Goal: Use online tool/utility: Utilize a website feature to perform a specific function

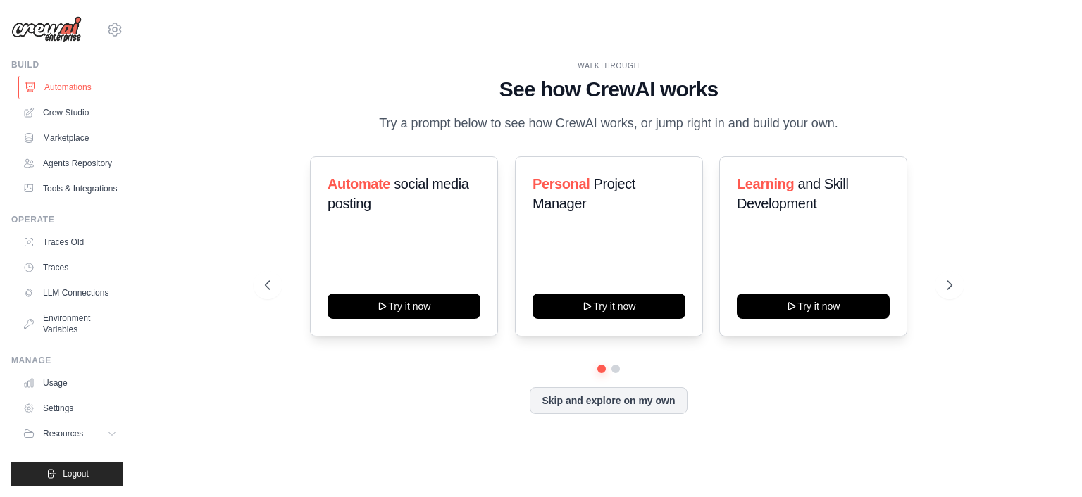
click at [55, 87] on link "Automations" at bounding box center [71, 87] width 106 height 23
click at [70, 117] on link "Crew Studio" at bounding box center [71, 112] width 106 height 23
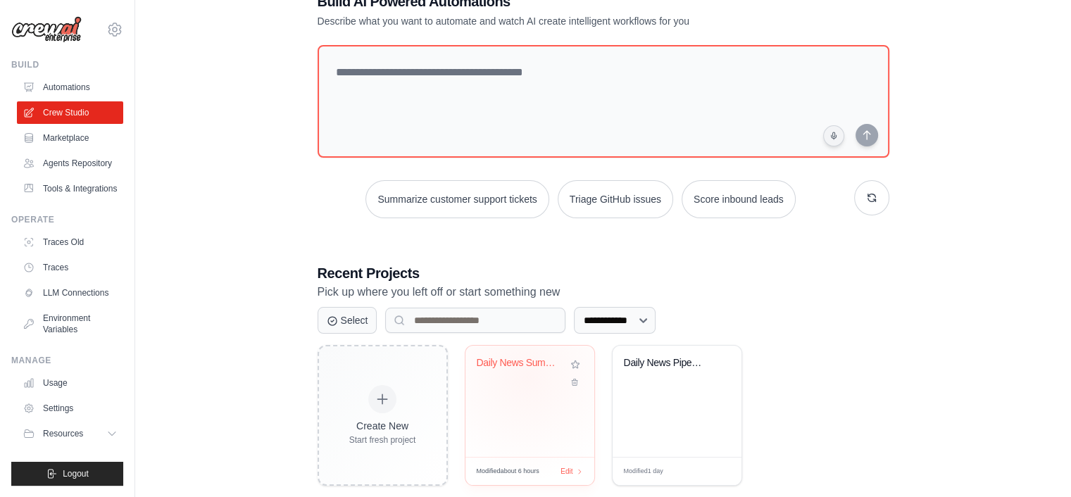
scroll to position [70, 0]
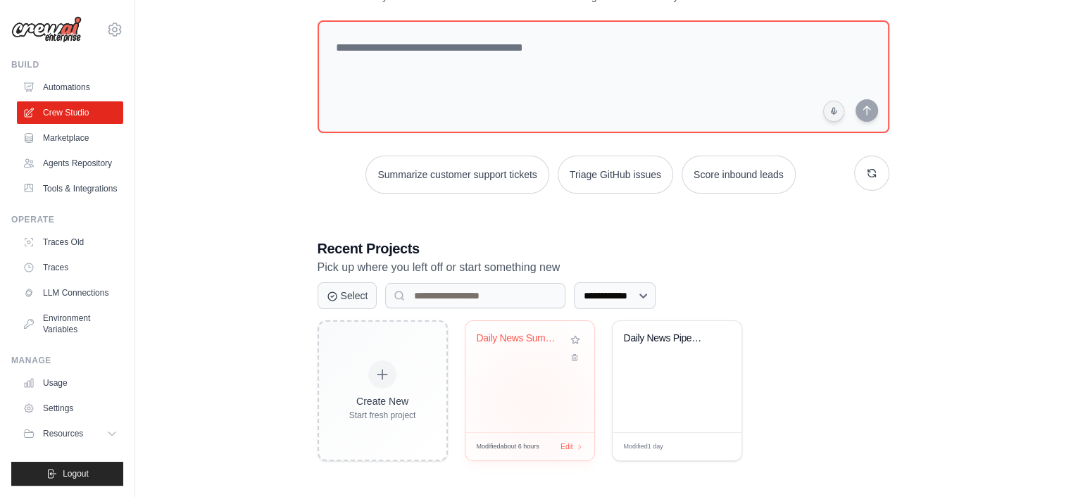
click at [533, 402] on div "Daily News Summary for Slack" at bounding box center [530, 376] width 129 height 111
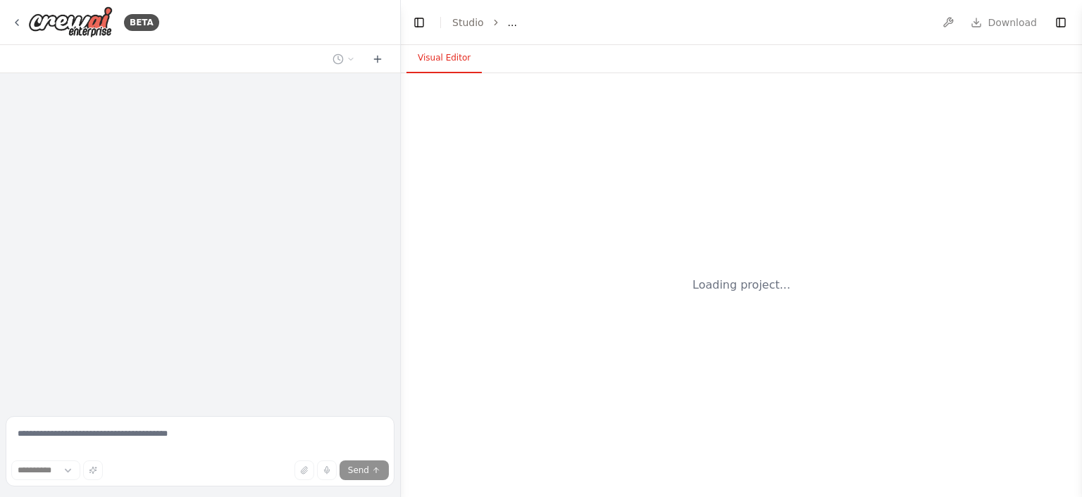
select select "****"
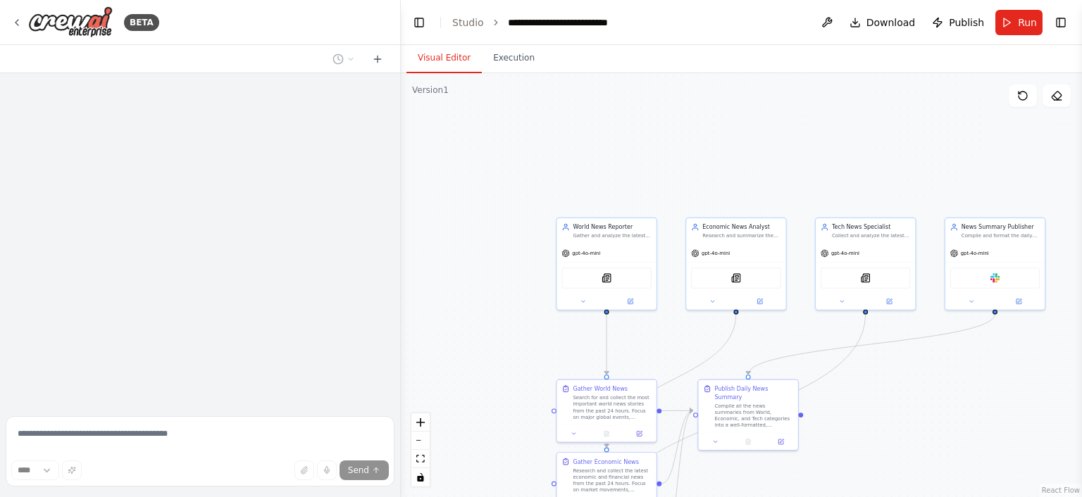
scroll to position [1101, 0]
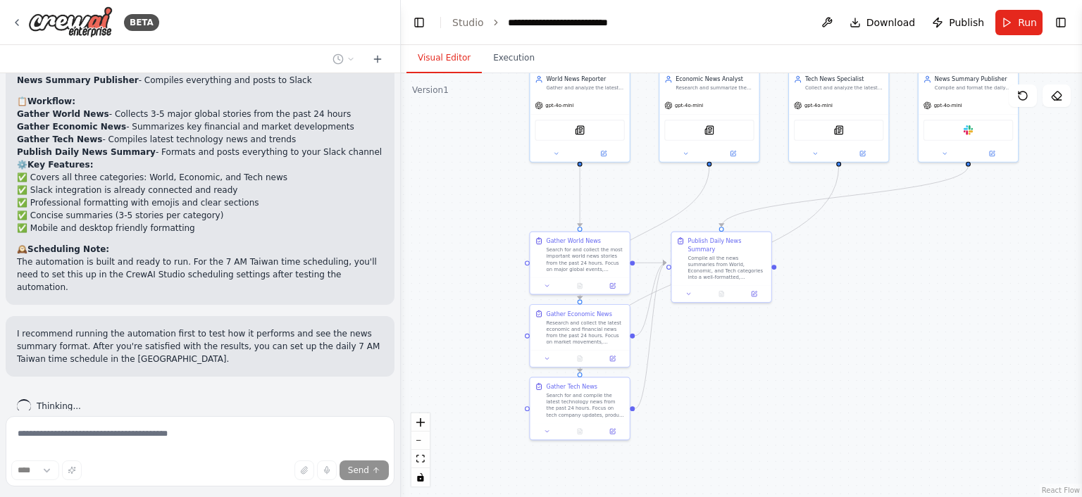
drag, startPoint x: 509, startPoint y: 367, endPoint x: 481, endPoint y: 218, distance: 151.1
click at [481, 218] on div ".deletable-edge-delete-btn { width: 20px; height: 20px; border: 0px solid #ffff…" at bounding box center [741, 285] width 681 height 424
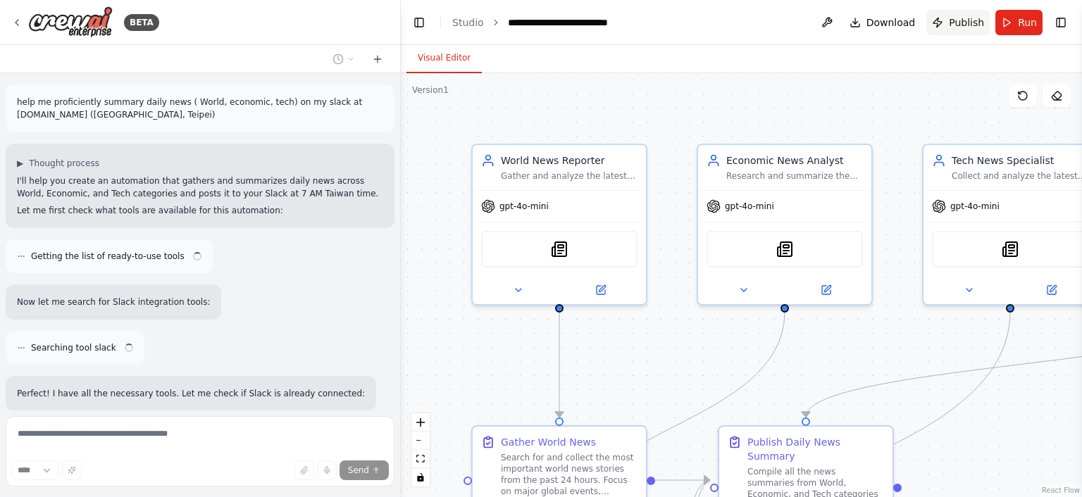
scroll to position [763, 0]
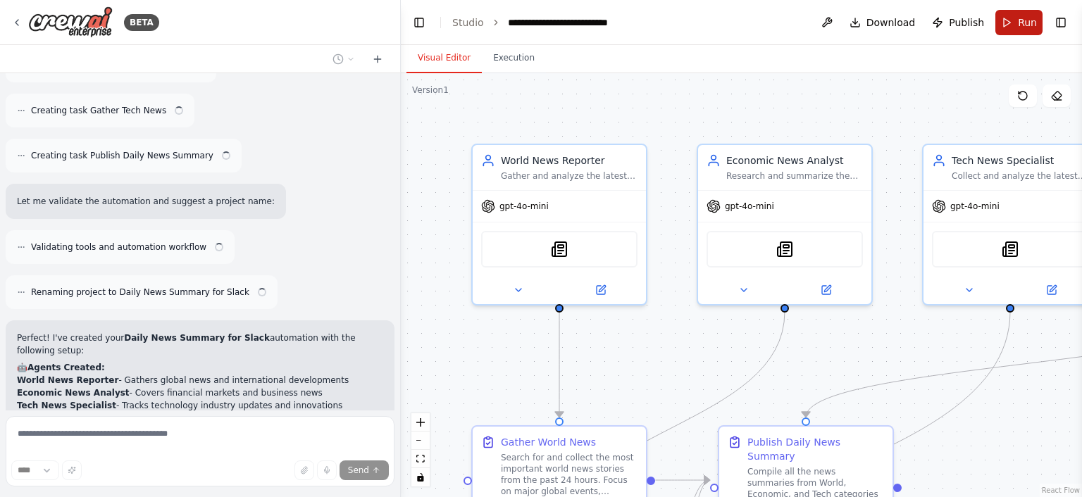
click at [1006, 28] on button "Run" at bounding box center [1018, 22] width 47 height 25
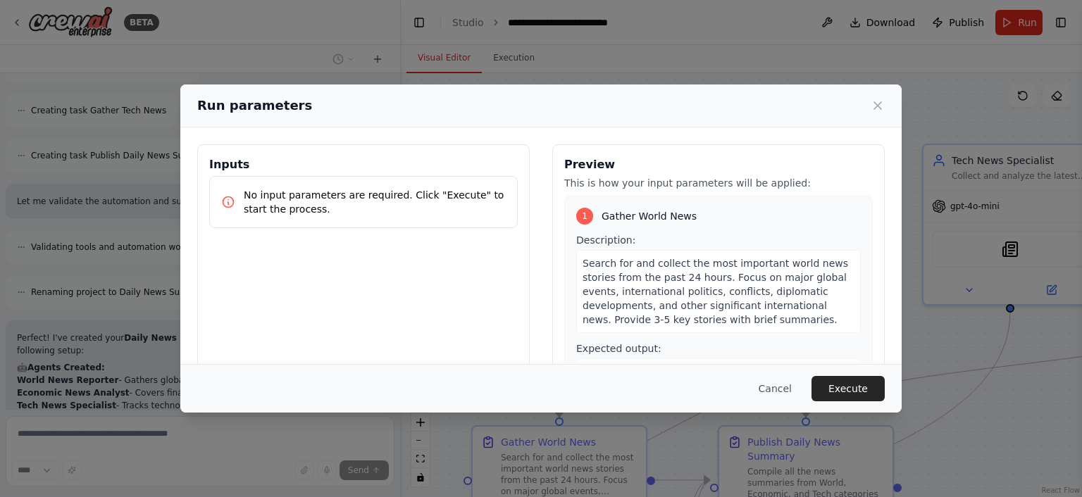
click at [847, 356] on div "1 Gather World News Description: Search for and collect the most important worl…" at bounding box center [718, 318] width 308 height 244
click at [856, 374] on div "Cancel Execute" at bounding box center [540, 388] width 721 height 49
click at [832, 397] on button "Execute" at bounding box center [847, 388] width 73 height 25
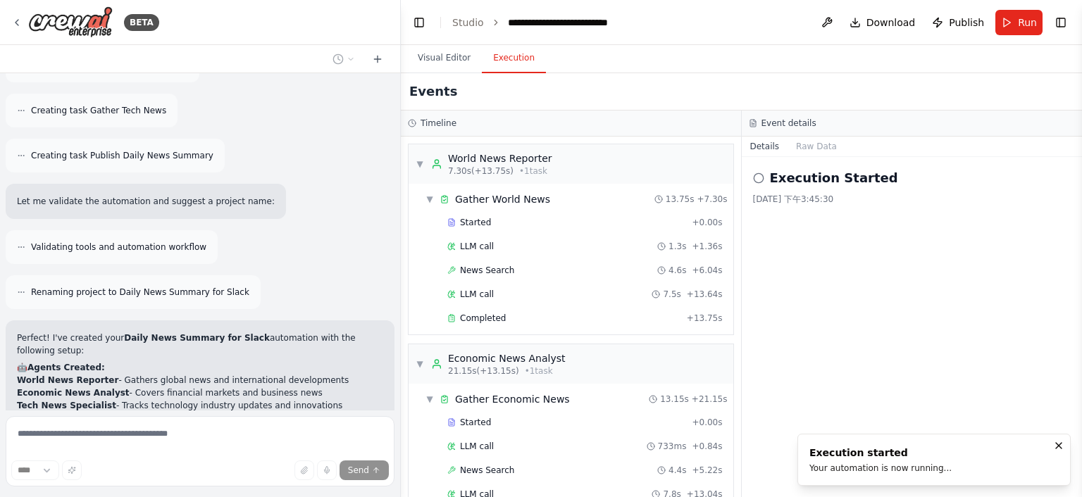
scroll to position [470, 0]
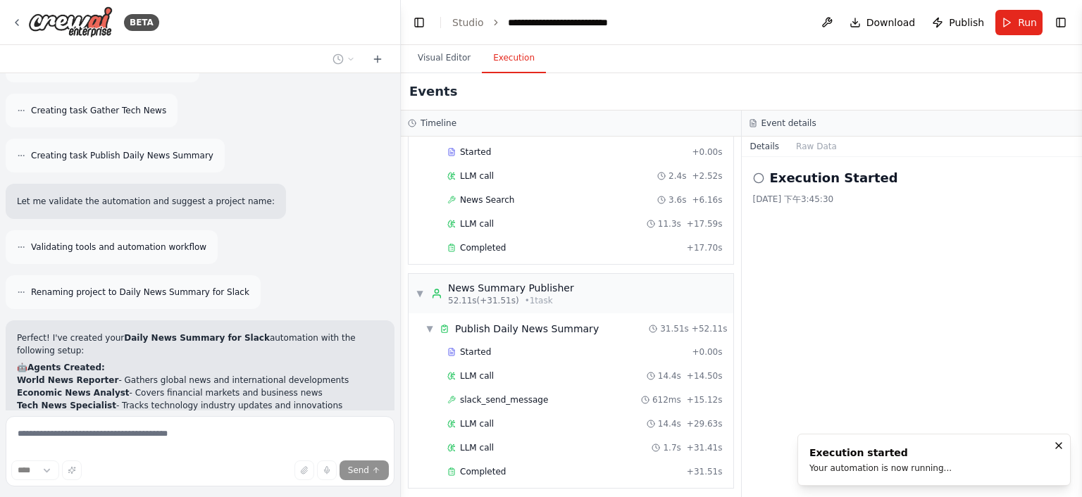
click at [899, 204] on div "2025/9/25 下午3:45:30" at bounding box center [912, 199] width 318 height 11
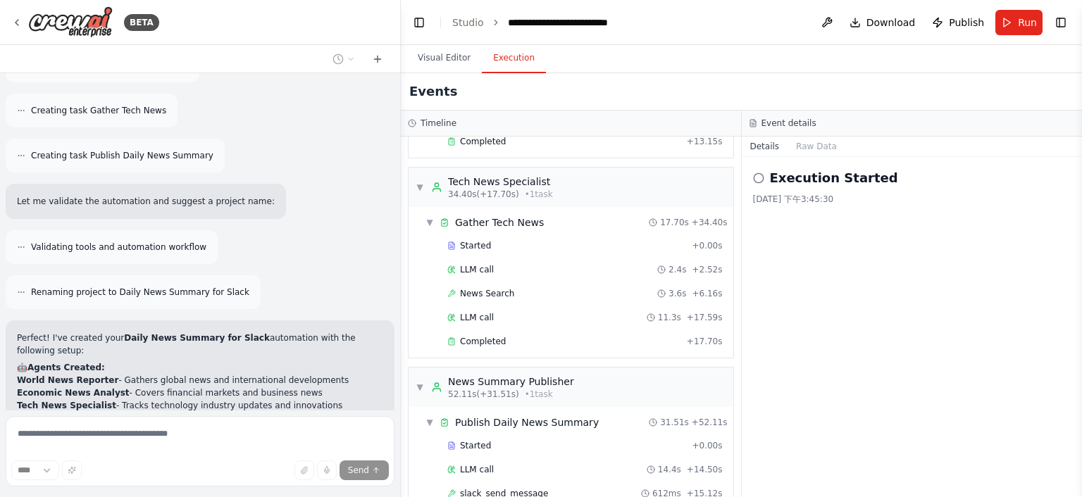
scroll to position [259, 0]
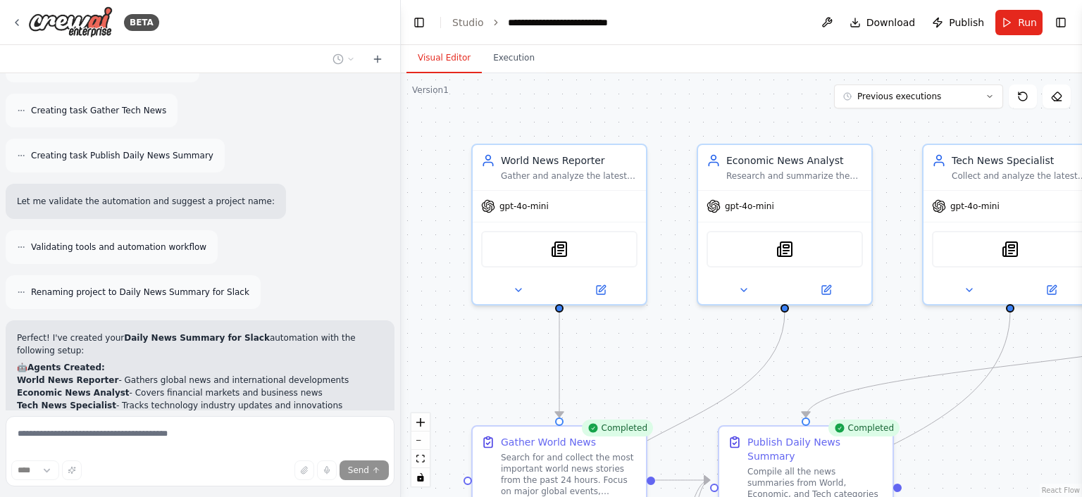
click at [444, 58] on button "Visual Editor" at bounding box center [443, 59] width 75 height 30
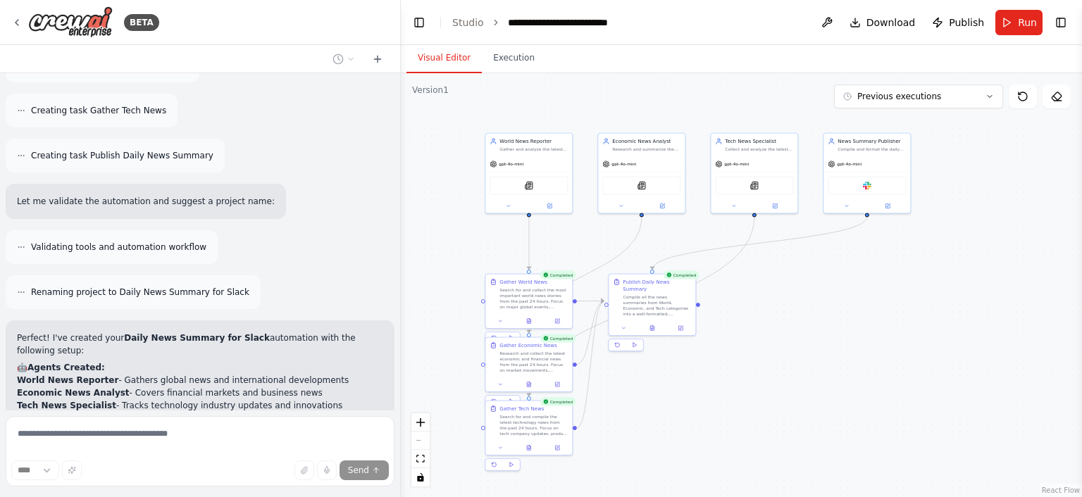
drag, startPoint x: 792, startPoint y: 361, endPoint x: 645, endPoint y: 245, distance: 187.1
click at [645, 245] on div ".deletable-edge-delete-btn { width: 20px; height: 20px; border: 0px solid #ffff…" at bounding box center [741, 285] width 681 height 424
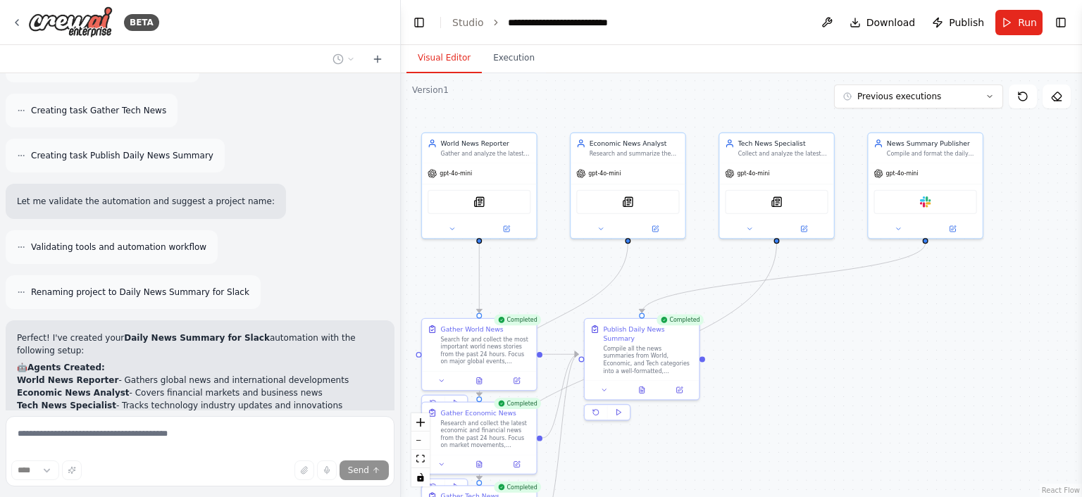
drag, startPoint x: 756, startPoint y: 306, endPoint x: 779, endPoint y: 357, distance: 55.5
click at [779, 357] on div ".deletable-edge-delete-btn { width: 20px; height: 20px; border: 0px solid #ffff…" at bounding box center [741, 285] width 681 height 424
click at [609, 387] on div at bounding box center [642, 388] width 114 height 19
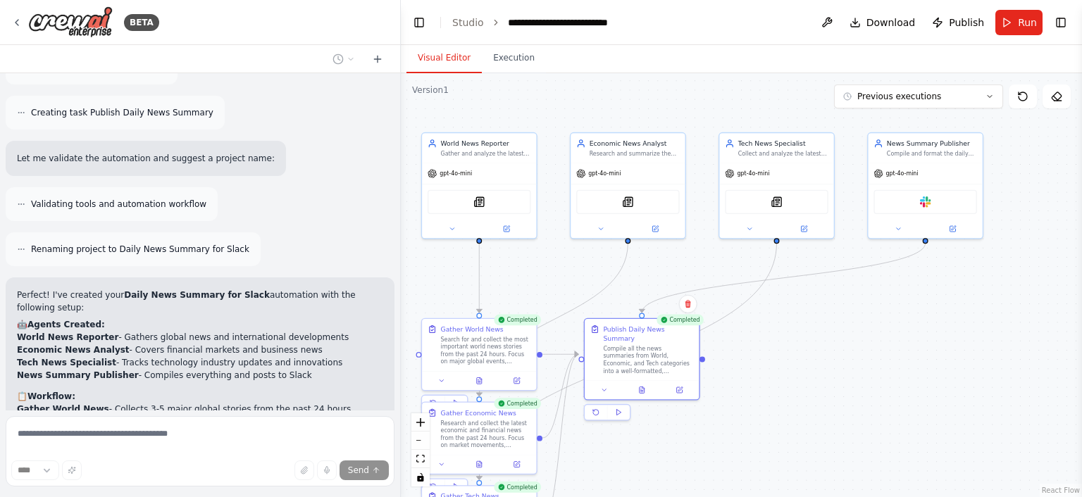
scroll to position [974, 0]
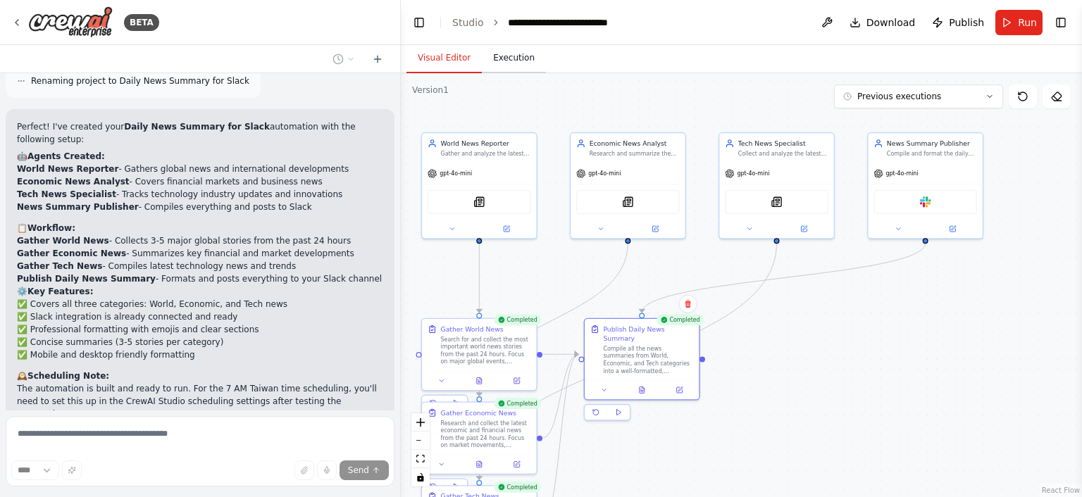
click at [526, 61] on button "Execution" at bounding box center [514, 59] width 64 height 30
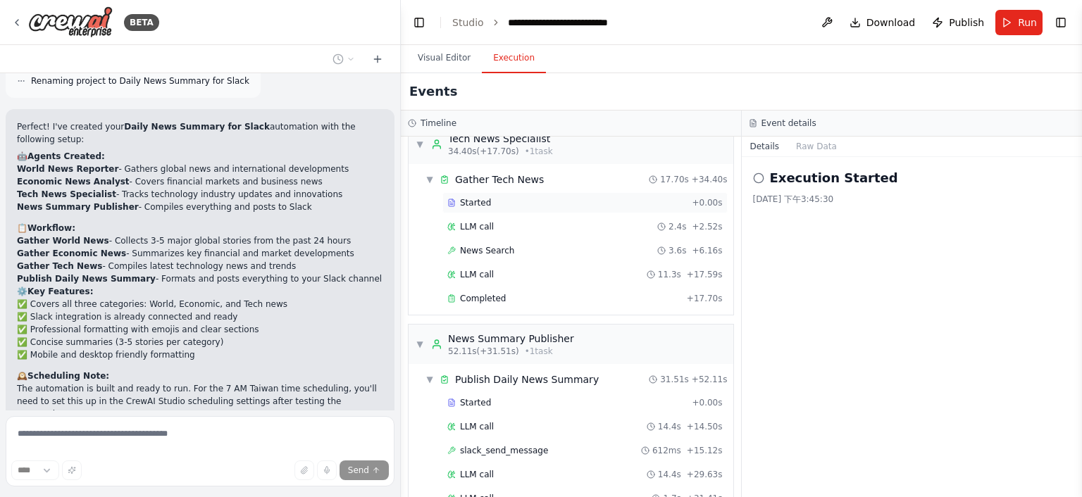
scroll to position [470, 0]
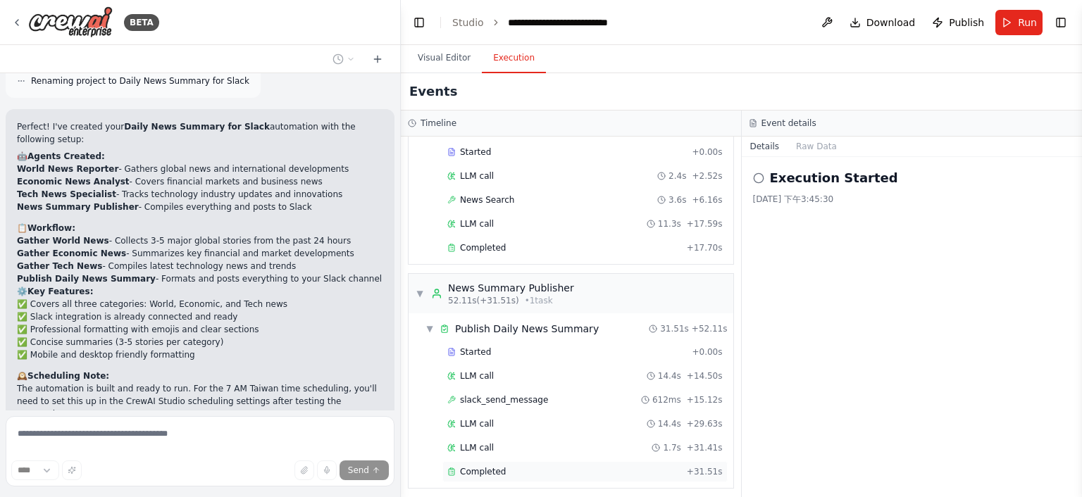
click at [548, 469] on div "Completed" at bounding box center [564, 471] width 234 height 11
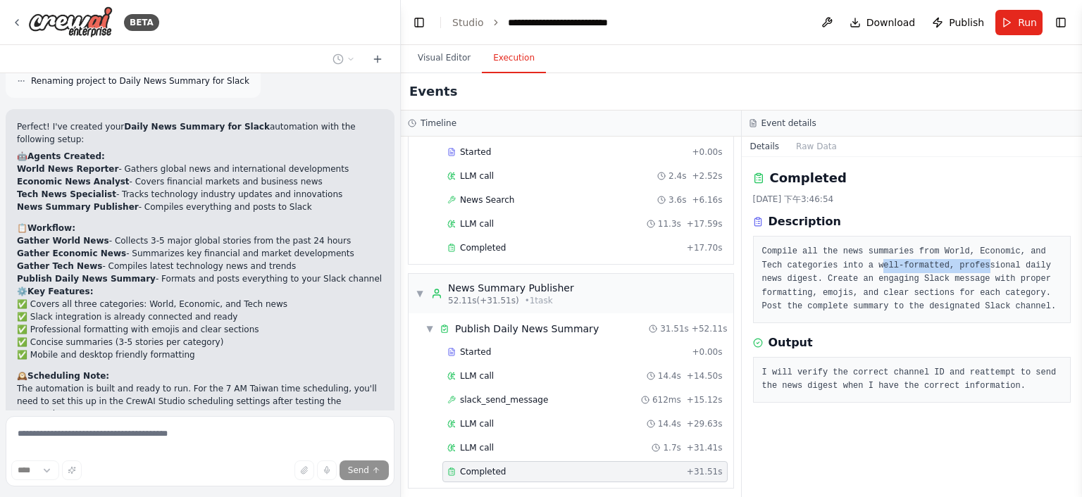
drag, startPoint x: 848, startPoint y: 261, endPoint x: 947, endPoint y: 261, distance: 98.6
click at [947, 261] on pre "Compile all the news summaries from World, Economic, and Tech categories into a…" at bounding box center [912, 279] width 300 height 69
click at [955, 281] on pre "Compile all the news summaries from World, Economic, and Tech categories into a…" at bounding box center [912, 279] width 300 height 69
drag, startPoint x: 887, startPoint y: 278, endPoint x: 911, endPoint y: 278, distance: 23.9
click at [911, 278] on pre "Compile all the news summaries from World, Economic, and Tech categories into a…" at bounding box center [912, 279] width 300 height 69
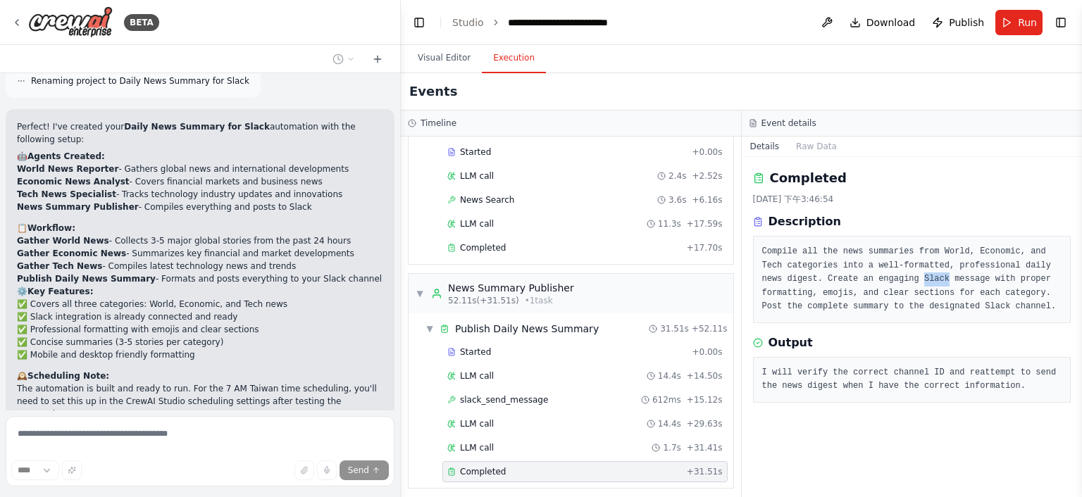
copy pre "Slack"
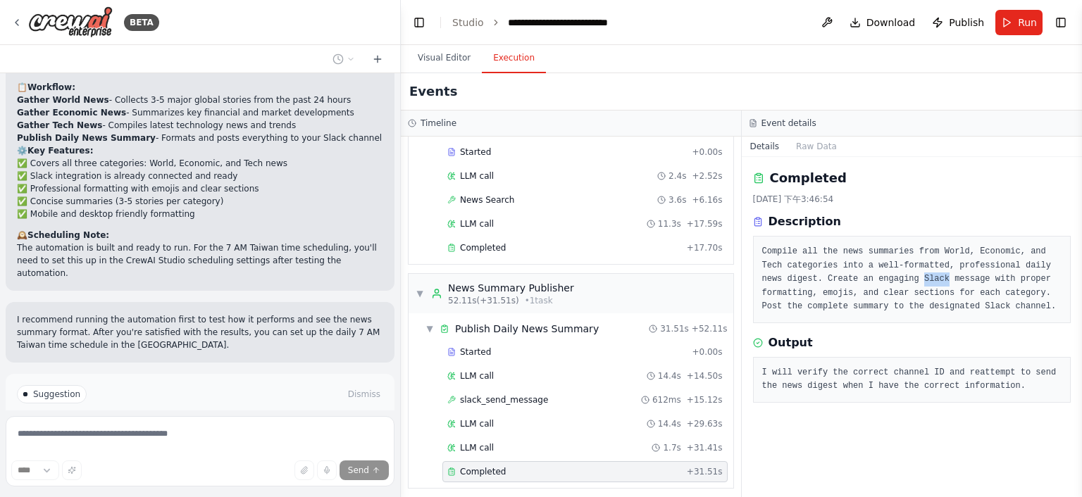
scroll to position [1203, 0]
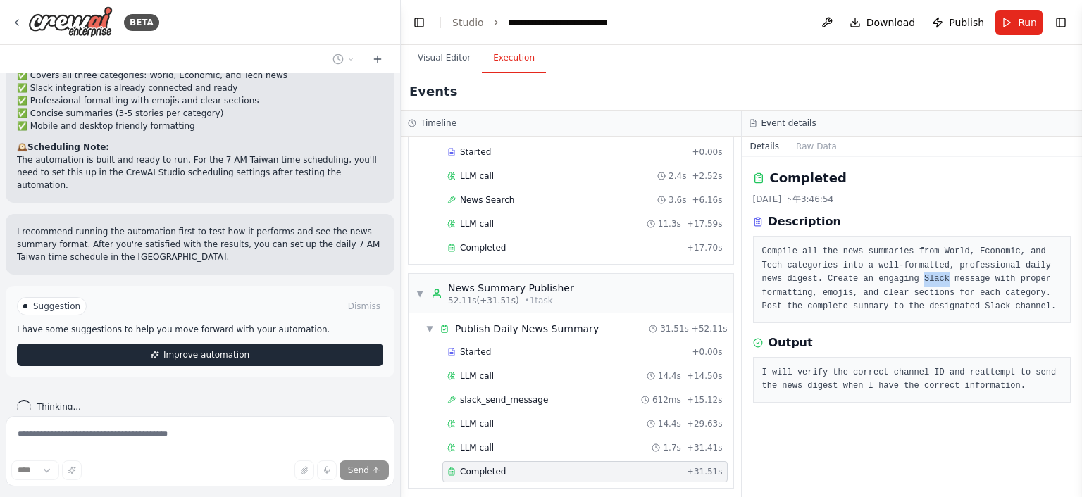
click at [262, 344] on button "Improve automation" at bounding box center [200, 355] width 366 height 23
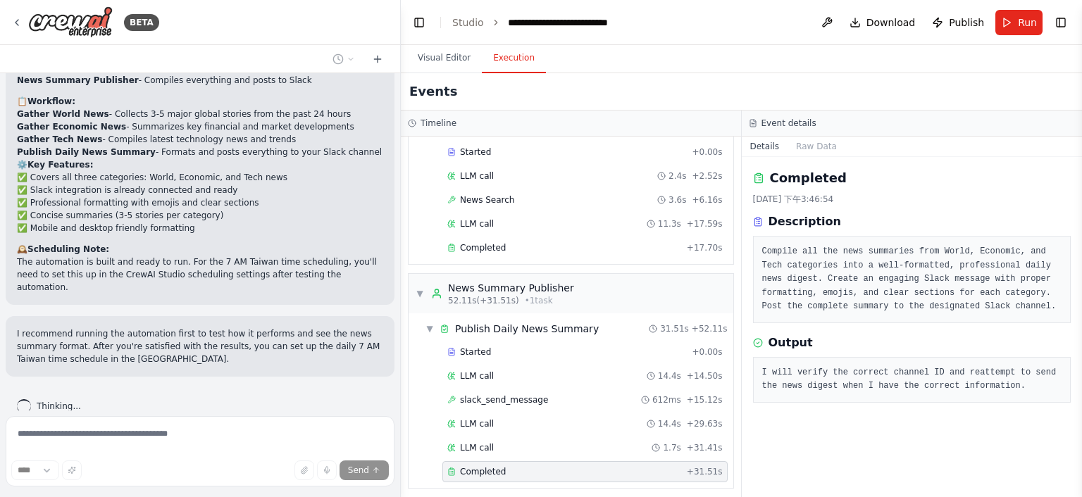
click at [880, 294] on pre "Compile all the news summaries from World, Economic, and Tech categories into a…" at bounding box center [912, 279] width 300 height 69
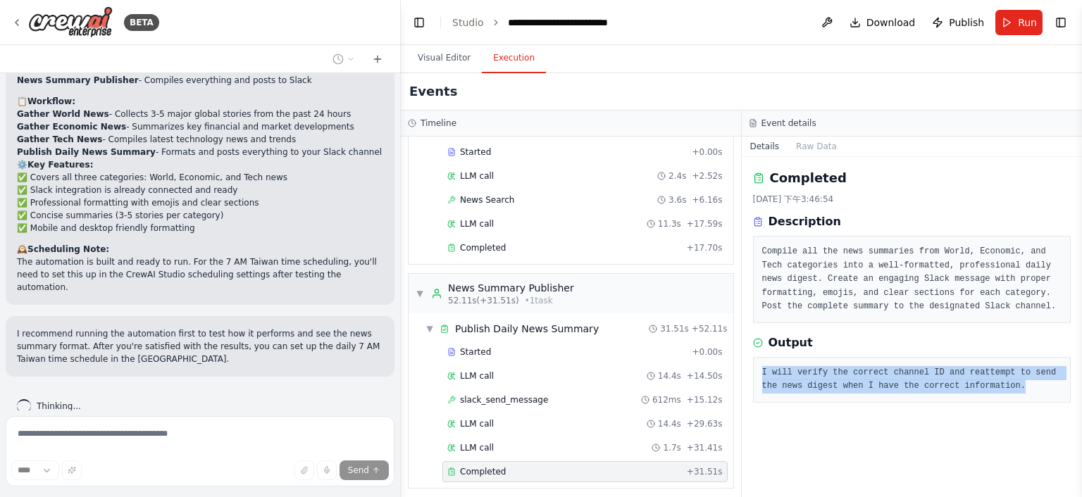
drag, startPoint x: 759, startPoint y: 373, endPoint x: 987, endPoint y: 380, distance: 227.6
click at [987, 380] on div "I will verify the correct channel ID and reattempt to send the news digest when…" at bounding box center [912, 380] width 318 height 46
click at [960, 408] on div "Completed 2025/9/25 下午3:46:54 Description Compile all the news summaries from W…" at bounding box center [912, 327] width 341 height 340
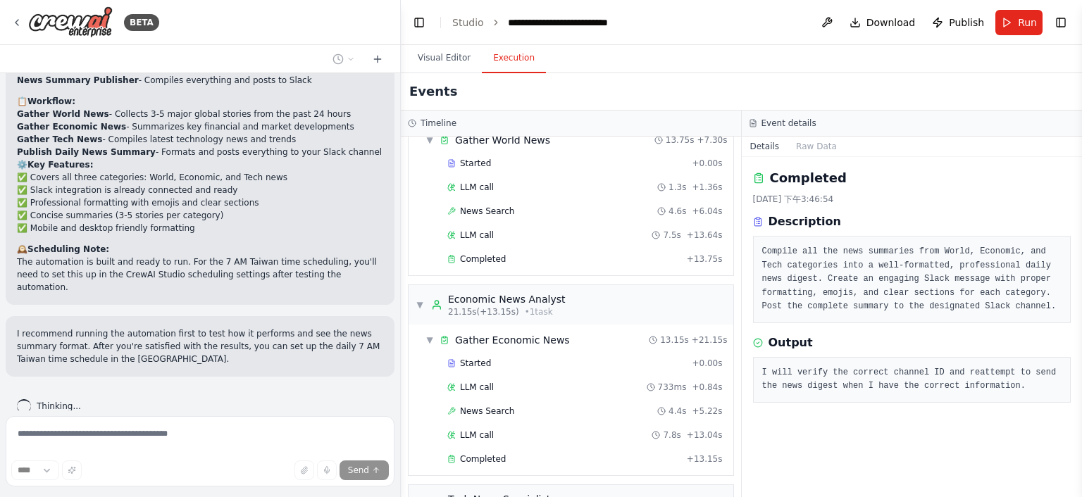
scroll to position [0, 0]
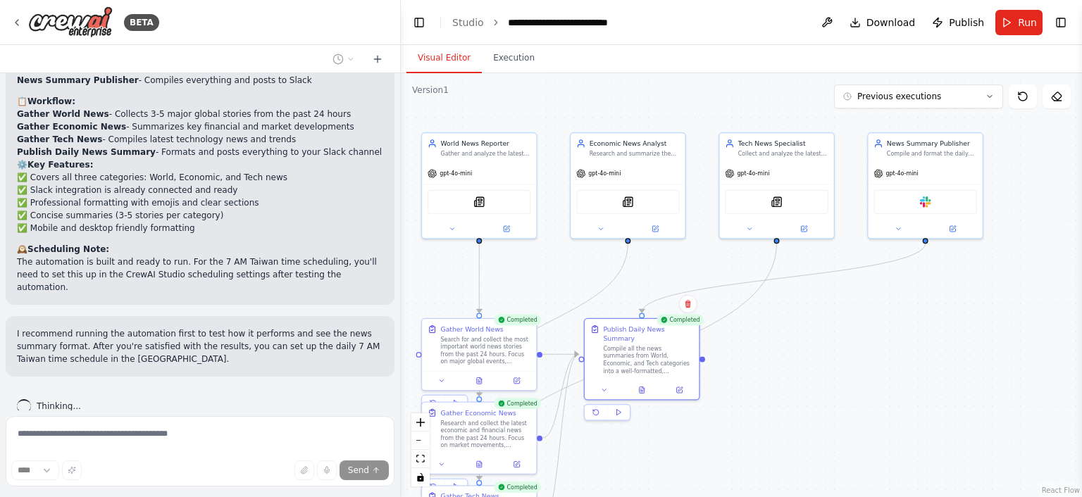
click at [454, 46] on button "Visual Editor" at bounding box center [443, 59] width 75 height 30
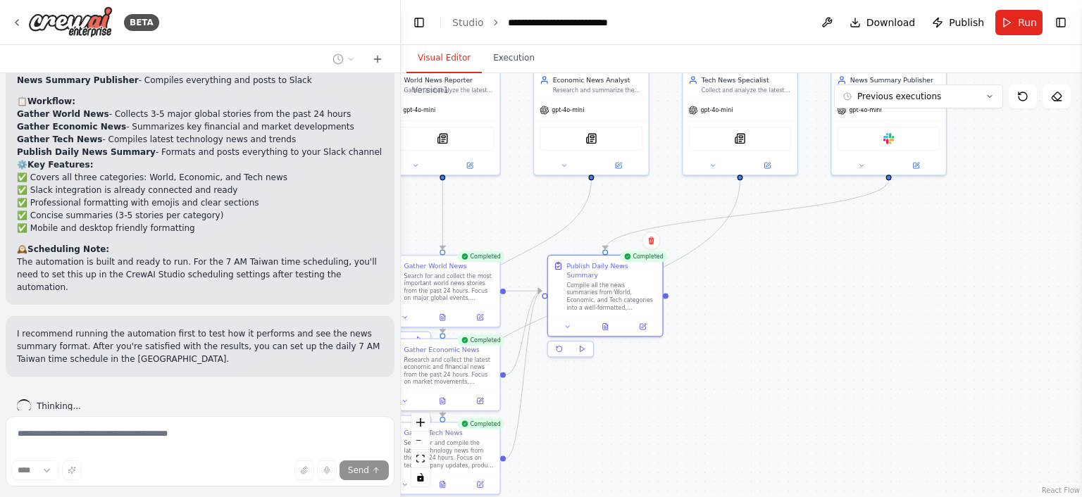
drag, startPoint x: 566, startPoint y: 275, endPoint x: 530, endPoint y: 211, distance: 73.2
click at [530, 211] on div ".deletable-edge-delete-btn { width: 20px; height: 20px; border: 0px solid #ffff…" at bounding box center [741, 285] width 681 height 424
click at [707, 344] on div ".deletable-edge-delete-btn { width: 20px; height: 20px; border: 0px solid #ffff…" at bounding box center [741, 285] width 681 height 424
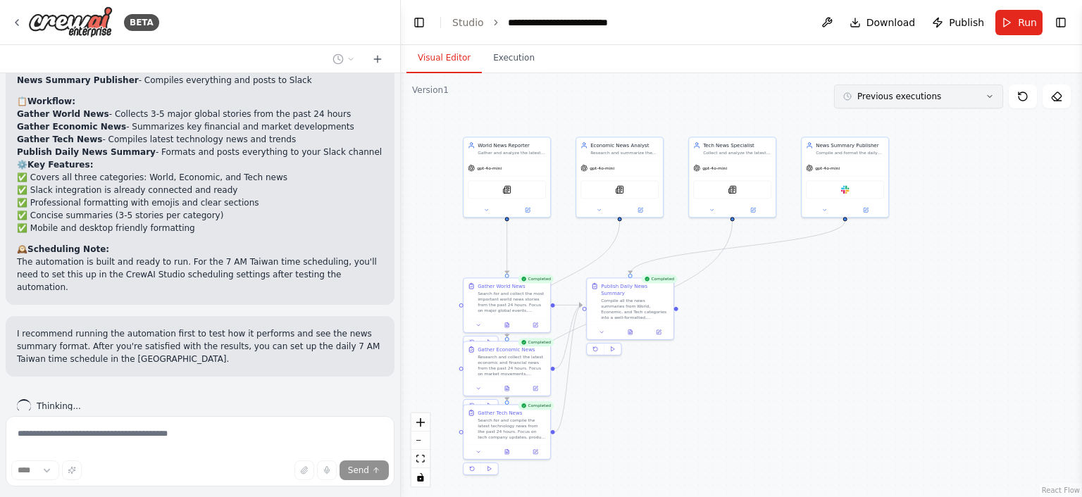
click at [971, 106] on button "Previous executions" at bounding box center [918, 97] width 169 height 24
drag, startPoint x: 963, startPoint y: 190, endPoint x: 1013, endPoint y: 157, distance: 60.0
click at [963, 190] on div ".deletable-edge-delete-btn { width: 20px; height: 20px; border: 0px solid #ffff…" at bounding box center [741, 285] width 681 height 424
click at [1021, 97] on icon at bounding box center [1022, 96] width 11 height 11
click at [1002, 169] on div ".deletable-edge-delete-btn { width: 20px; height: 20px; border: 0px solid #ffff…" at bounding box center [741, 285] width 681 height 424
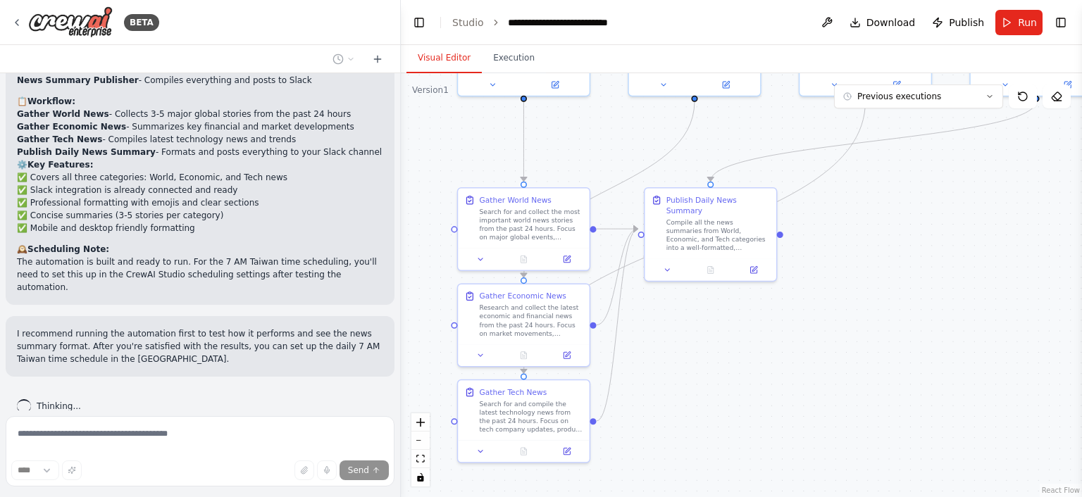
drag, startPoint x: 609, startPoint y: 420, endPoint x: 669, endPoint y: 402, distance: 63.3
click at [669, 402] on div ".deletable-edge-delete-btn { width: 20px; height: 20px; border: 0px solid #ffff…" at bounding box center [741, 285] width 681 height 424
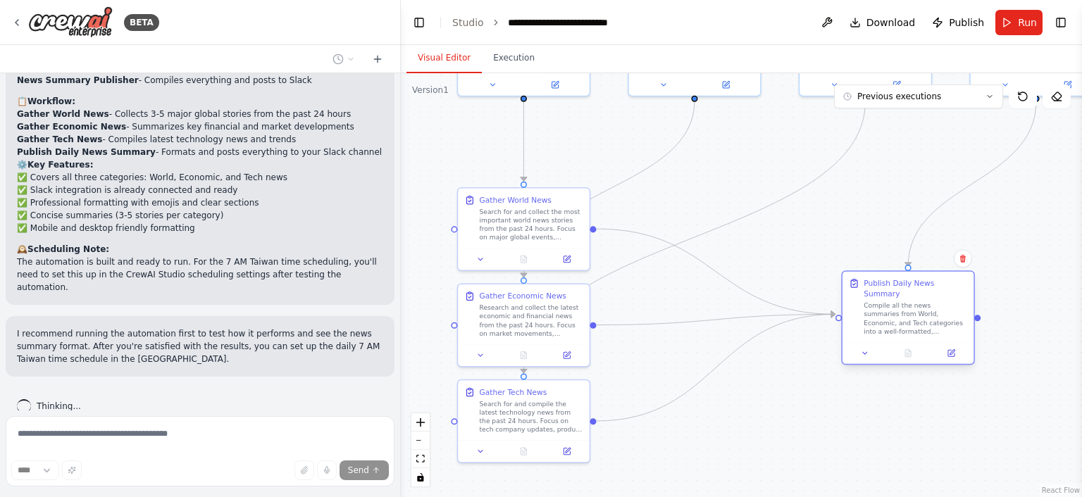
drag, startPoint x: 727, startPoint y: 208, endPoint x: 925, endPoint y: 294, distance: 216.4
click at [925, 301] on div "Compile all the news summaries from World, Economic, and Tech categories into a…" at bounding box center [915, 318] width 104 height 35
click at [847, 394] on div ".deletable-edge-delete-btn { width: 20px; height: 20px; border: 0px solid #ffff…" at bounding box center [741, 285] width 681 height 424
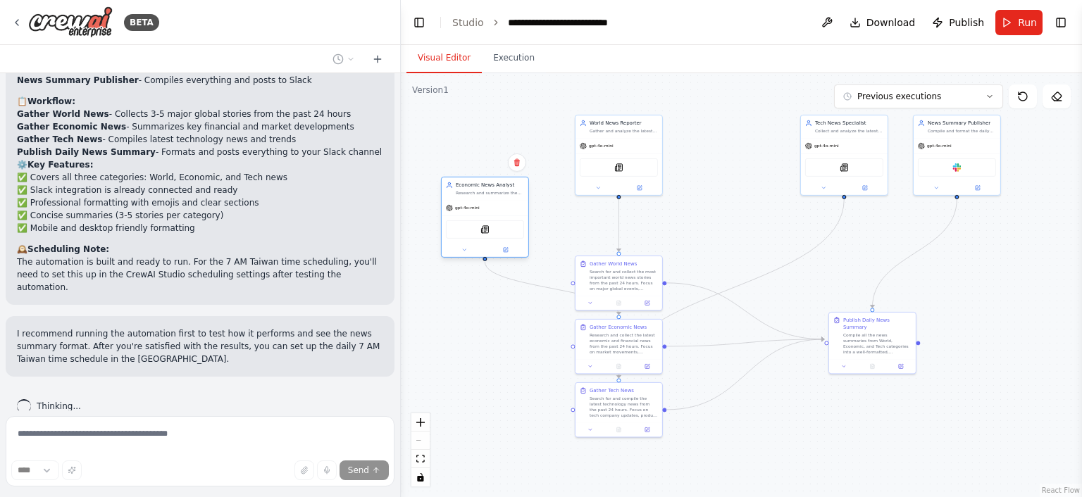
drag, startPoint x: 727, startPoint y: 151, endPoint x: 479, endPoint y: 221, distance: 257.7
click at [479, 221] on div "gpt-4o-mini SerplyNewsSearchTool" at bounding box center [485, 228] width 87 height 57
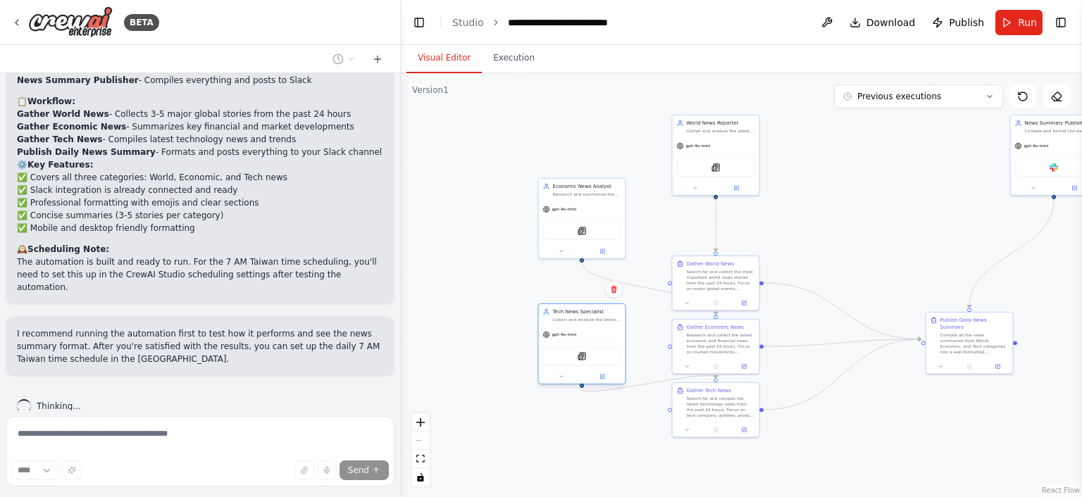
drag, startPoint x: 840, startPoint y: 162, endPoint x: 574, endPoint y: 354, distance: 328.4
click at [574, 354] on div "SerplyNewsSearchTool" at bounding box center [582, 356] width 78 height 18
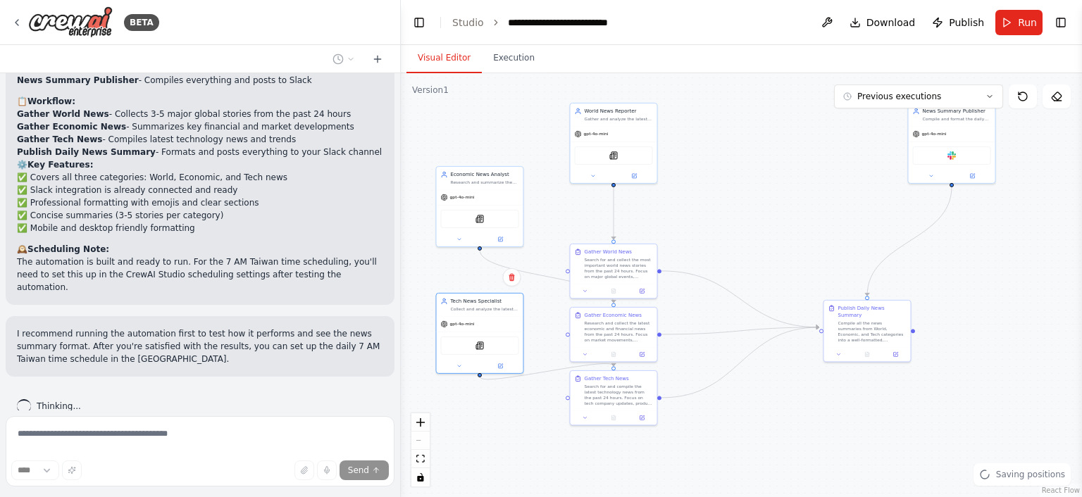
drag, startPoint x: 860, startPoint y: 442, endPoint x: 806, endPoint y: 349, distance: 107.6
click at [760, 429] on div ".deletable-edge-delete-btn { width: 20px; height: 20px; border: 0px solid #ffff…" at bounding box center [741, 285] width 681 height 424
drag, startPoint x: 951, startPoint y: 118, endPoint x: 864, endPoint y: 185, distance: 109.0
click at [864, 185] on div "News Summary Publisher Compile and format the daily news summaries from all cat…" at bounding box center [869, 197] width 88 height 81
click at [940, 419] on div ".deletable-edge-delete-btn { width: 20px; height: 20px; border: 0px solid #ffff…" at bounding box center [741, 285] width 681 height 424
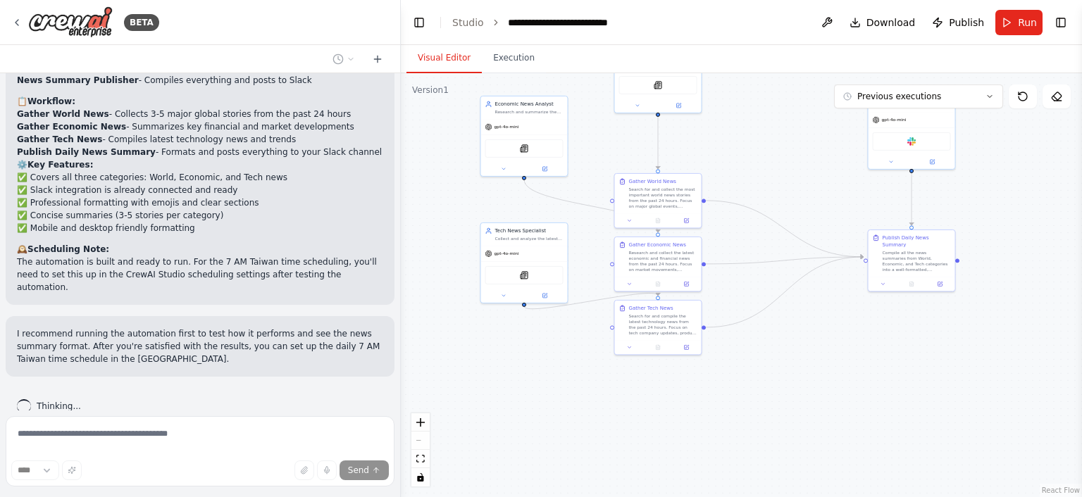
drag, startPoint x: 803, startPoint y: 430, endPoint x: 845, endPoint y: 360, distance: 81.5
click at [845, 360] on div ".deletable-edge-delete-btn { width: 20px; height: 20px; border: 0px solid #ffff…" at bounding box center [741, 285] width 681 height 424
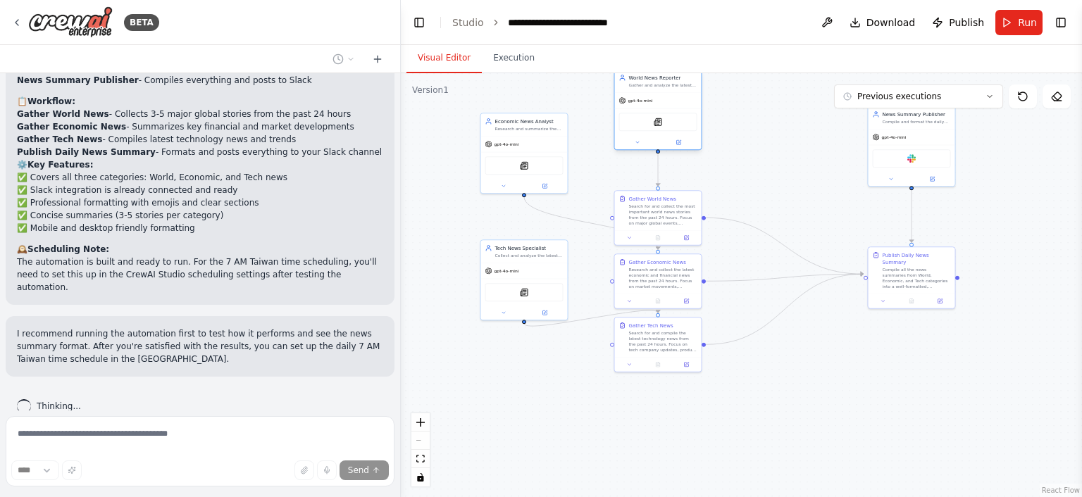
drag, startPoint x: 659, startPoint y: 90, endPoint x: 658, endPoint y: 131, distance: 40.9
click at [658, 131] on div "SerplyNewsSearchTool" at bounding box center [658, 121] width 87 height 27
click at [756, 144] on div ".deletable-edge-delete-btn { width: 20px; height: 20px; border: 0px solid #ffff…" at bounding box center [741, 285] width 681 height 424
click at [935, 96] on span "Previous executions" at bounding box center [899, 96] width 84 height 11
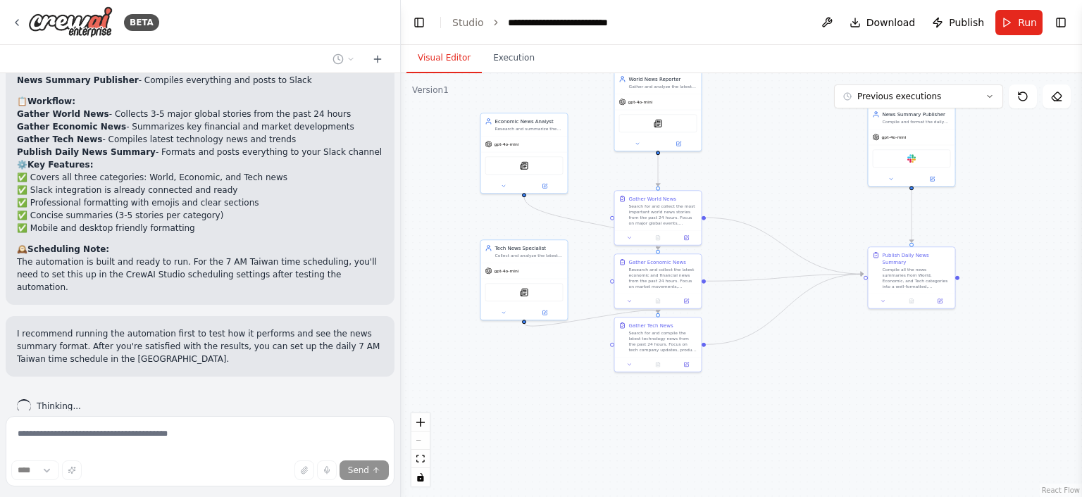
click at [1071, 271] on div ".deletable-edge-delete-btn { width: 20px; height: 20px; border: 0px solid #ffff…" at bounding box center [741, 285] width 681 height 424
drag, startPoint x: 1022, startPoint y: 308, endPoint x: 1014, endPoint y: 315, distance: 10.5
click at [1021, 309] on div ".deletable-edge-delete-btn { width: 20px; height: 20px; border: 0px solid #ffff…" at bounding box center [741, 285] width 681 height 424
